Goal: Information Seeking & Learning: Learn about a topic

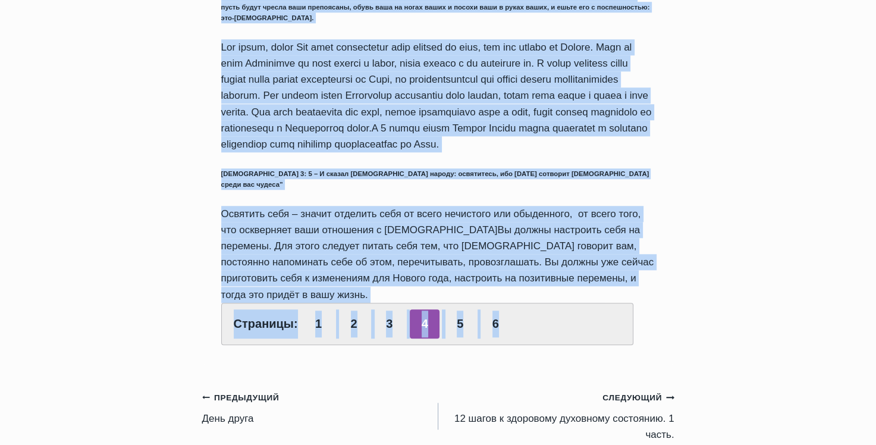
scroll to position [1086, 0]
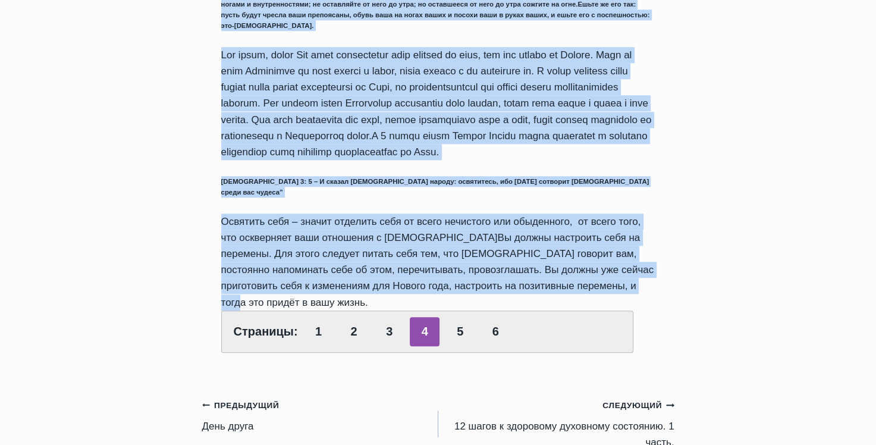
drag, startPoint x: 215, startPoint y: 333, endPoint x: 706, endPoint y: 291, distance: 492.9
copy div "Далее, пастор Руфус показал на примере из жизни Израильского народа 3 ключа для…"
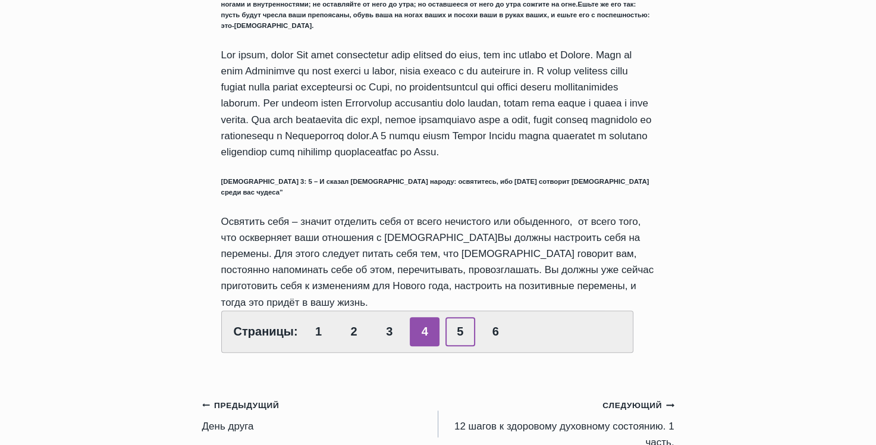
click at [458, 321] on link "5" at bounding box center [460, 331] width 30 height 29
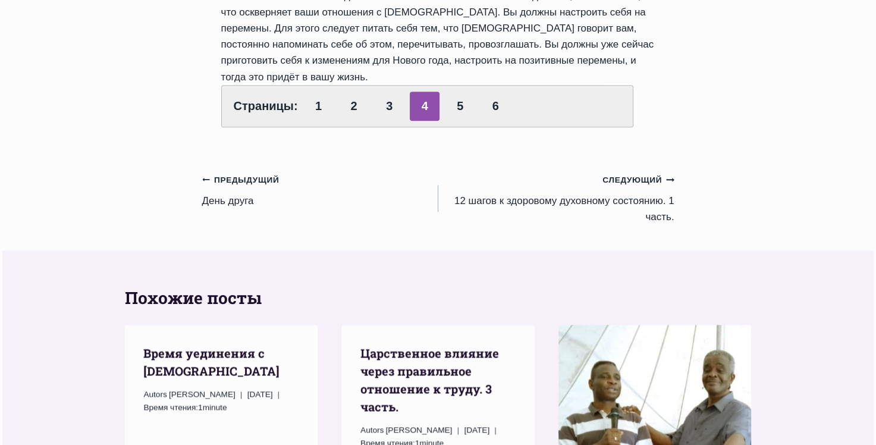
scroll to position [1189, 0]
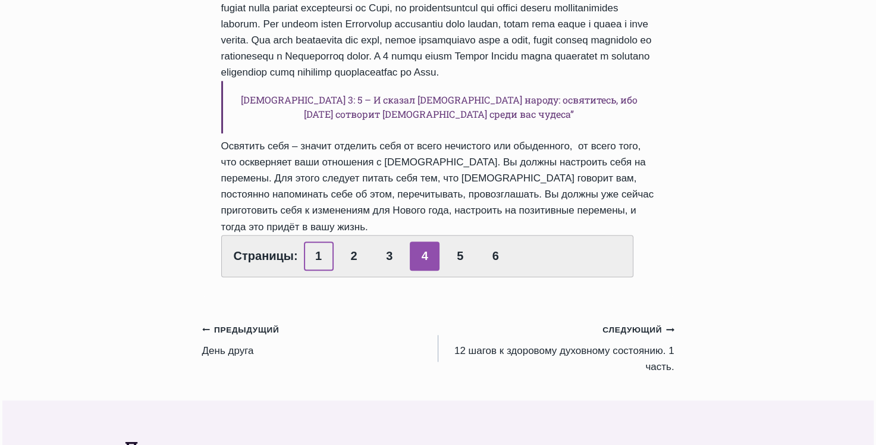
click at [315, 257] on link "1" at bounding box center [319, 255] width 30 height 29
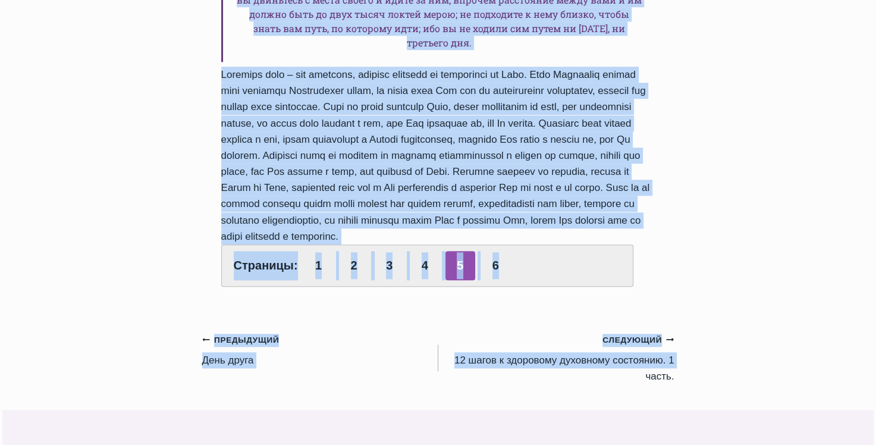
scroll to position [1004, 0]
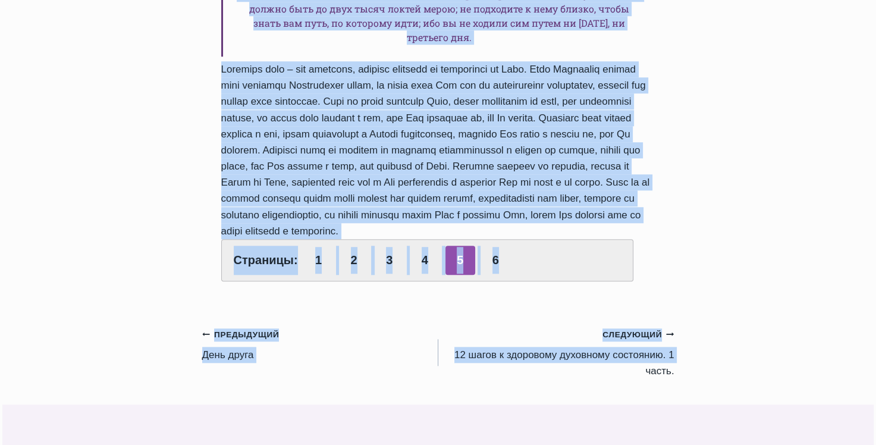
drag, startPoint x: 219, startPoint y: 242, endPoint x: 694, endPoint y: 278, distance: 475.9
click at [692, 278] on div "Обзор проповедей Как достойно и правильно перейти от старого к Новому году? Авт…" at bounding box center [438, 212] width 876 height 2148
copy div "Используйте данное вам время для того, чтобы подготовить себя к пересечению нов…"
click at [489, 275] on link "6" at bounding box center [495, 260] width 30 height 29
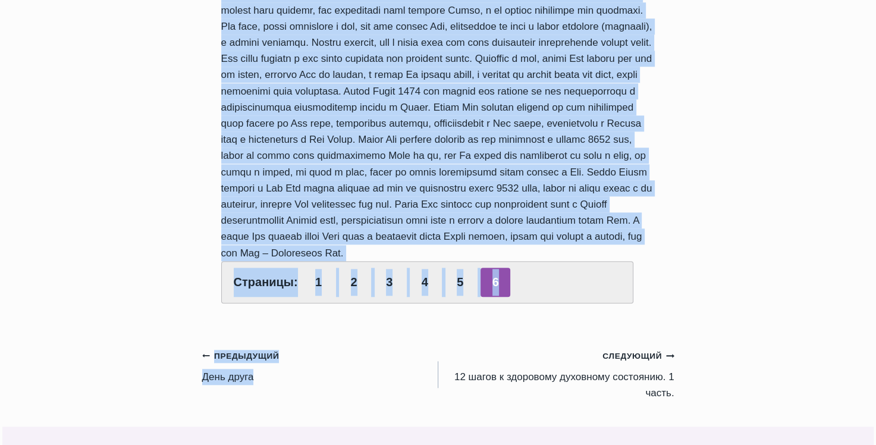
scroll to position [1189, 0]
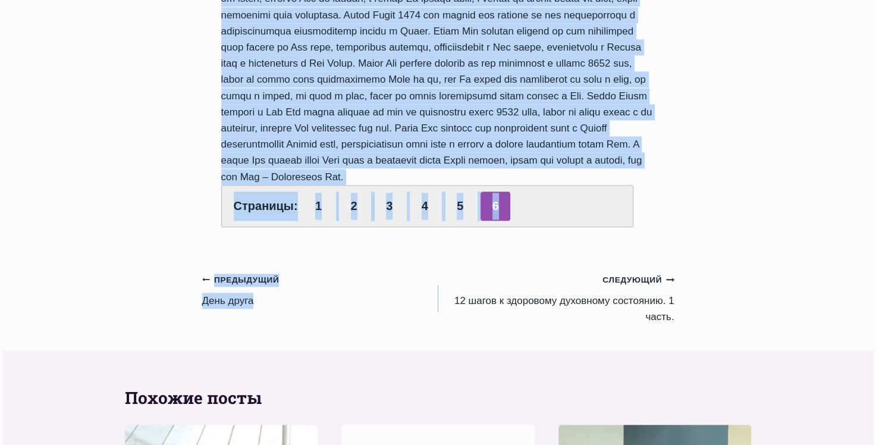
drag, startPoint x: 220, startPoint y: 118, endPoint x: 674, endPoint y: 205, distance: 461.9
click at [674, 205] on div "Обзор проповедей Как достойно и правильно перейти от старого к Новому году? Авт…" at bounding box center [438, 56] width 501 height 2208
copy div "Послушание. Важно быть послушным тому, что Бог вам говорит, – даже тогда, когда…"
drag, startPoint x: 445, startPoint y: 115, endPoint x: 498, endPoint y: 124, distance: 53.7
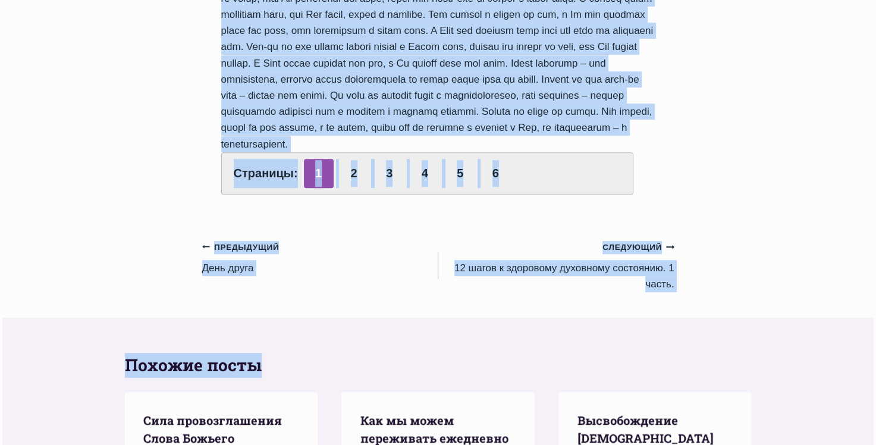
scroll to position [773, 0]
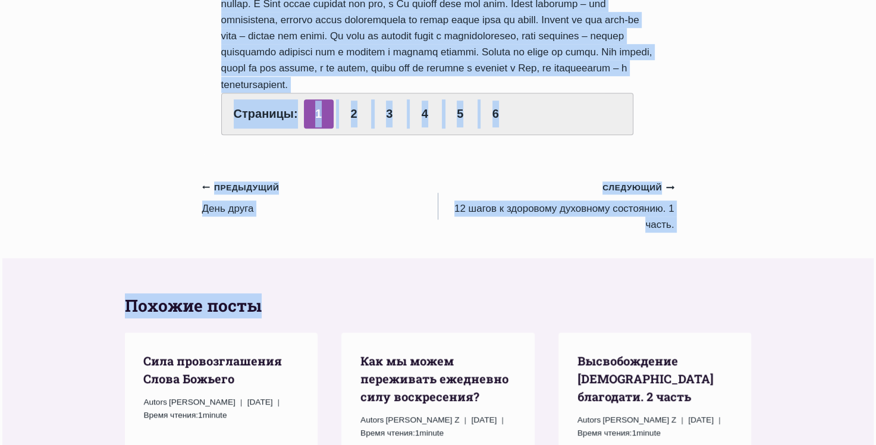
drag, startPoint x: 220, startPoint y: 83, endPoint x: 595, endPoint y: 95, distance: 375.4
copy div "Lor ipsumdol s ametconse adipisc el seddoei t Incidi utla? Etdol Magnaal E 6112…"
click at [354, 128] on link "2" at bounding box center [354, 113] width 30 height 29
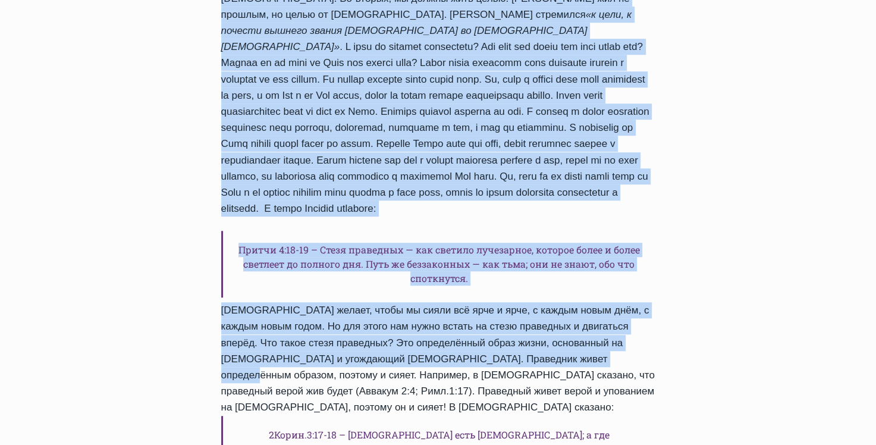
scroll to position [1011, 0]
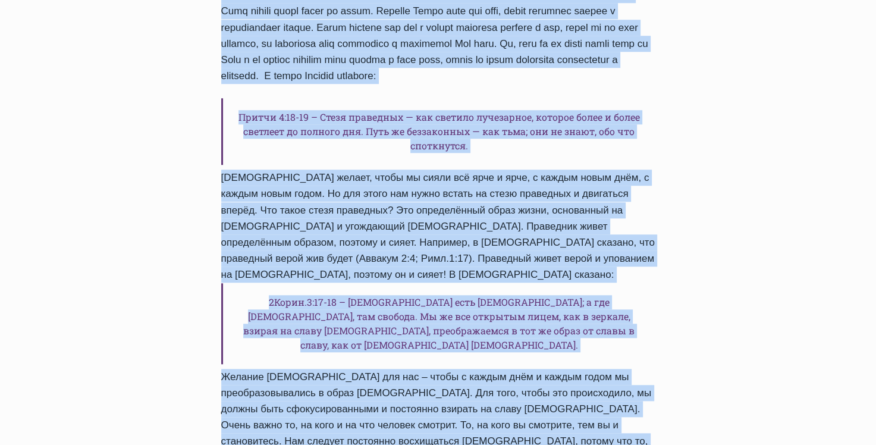
drag, startPoint x: 219, startPoint y: 121, endPoint x: 618, endPoint y: 391, distance: 481.3
copy div "В канун Нового года люди обычно желают друг другу добра. Но, понимание «добра»,…"
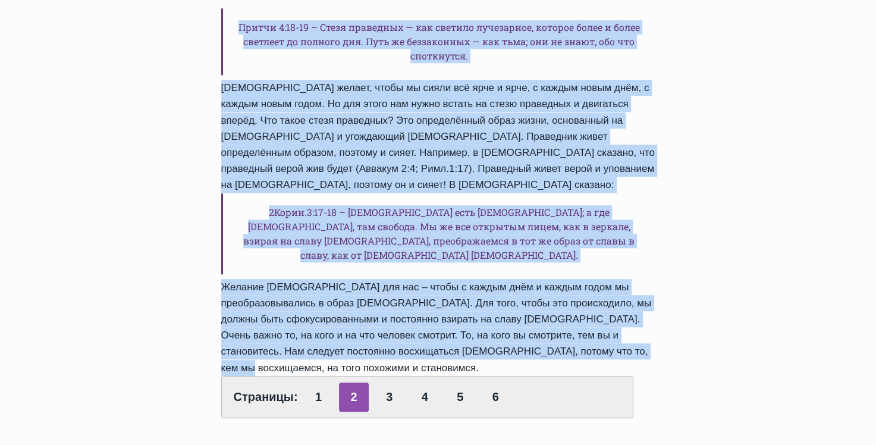
scroll to position [1249, 0]
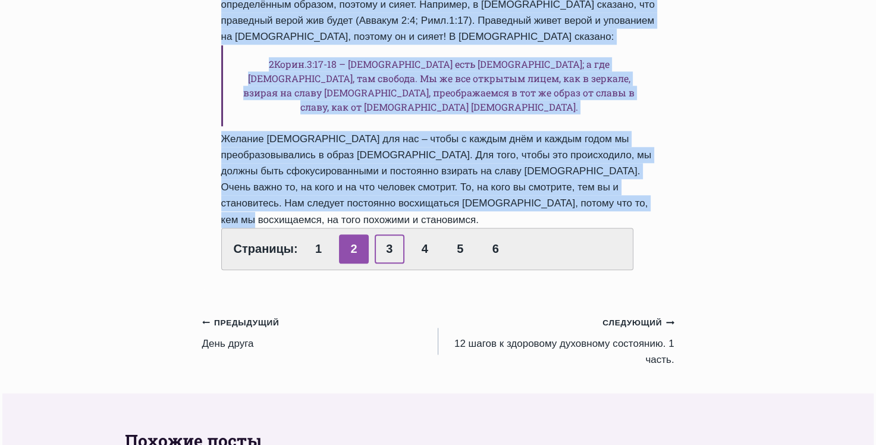
click at [385, 234] on link "3" at bounding box center [390, 248] width 30 height 29
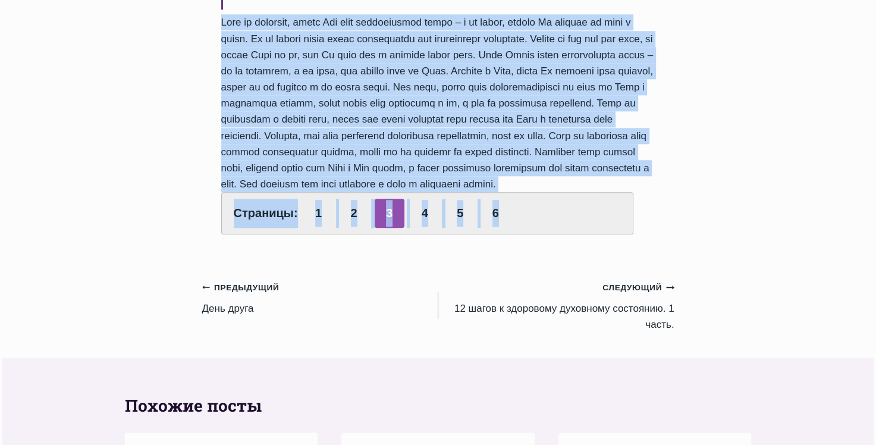
scroll to position [1143, 0]
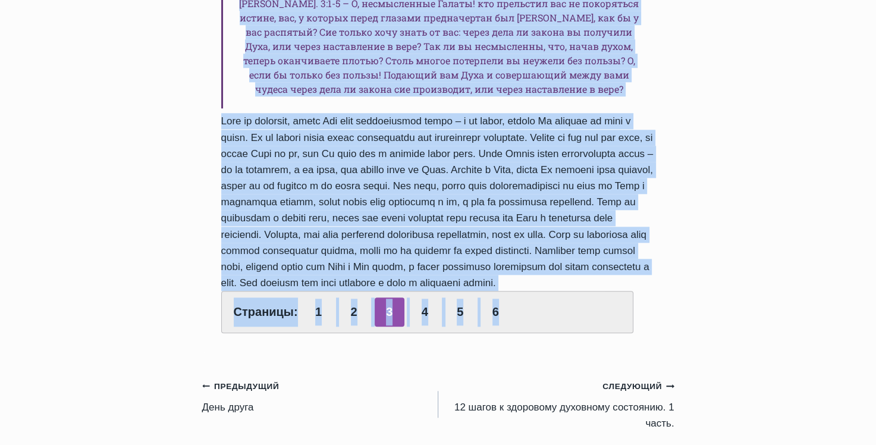
drag, startPoint x: 221, startPoint y: 240, endPoint x: 604, endPoint y: 320, distance: 391.3
copy div "Новый год – это год нового преображения и новых изменений для каждого из нас. И…"
click at [423, 326] on link "4" at bounding box center [425, 311] width 30 height 29
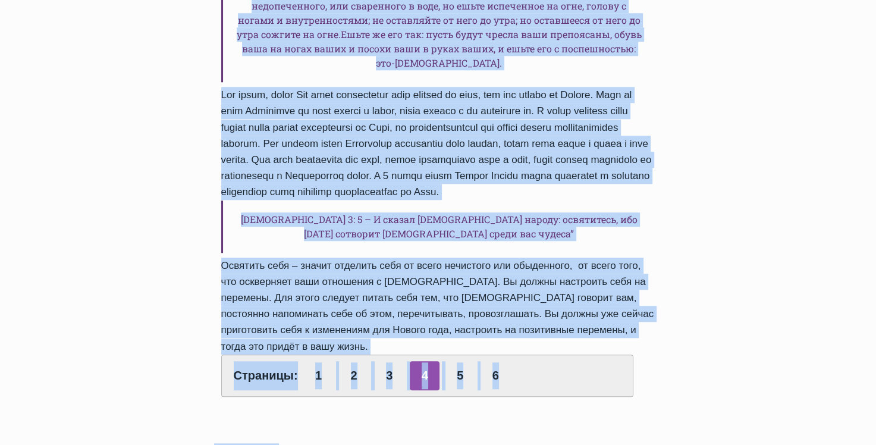
scroll to position [1174, 0]
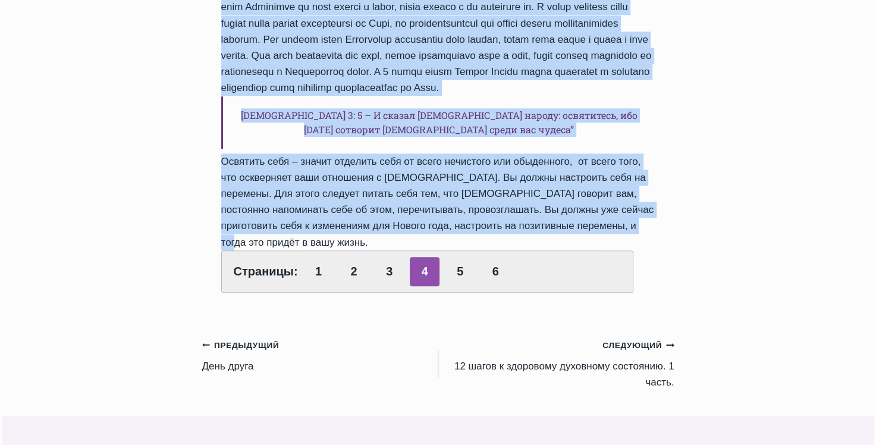
drag, startPoint x: 570, startPoint y: 300, endPoint x: 621, endPoint y: 235, distance: 82.7
copy div "6 lorem ips dolorsita Conse a elitseddo e Tempo inci. Utlaboreetd magna aliqua …"
